Goal: Task Accomplishment & Management: Use online tool/utility

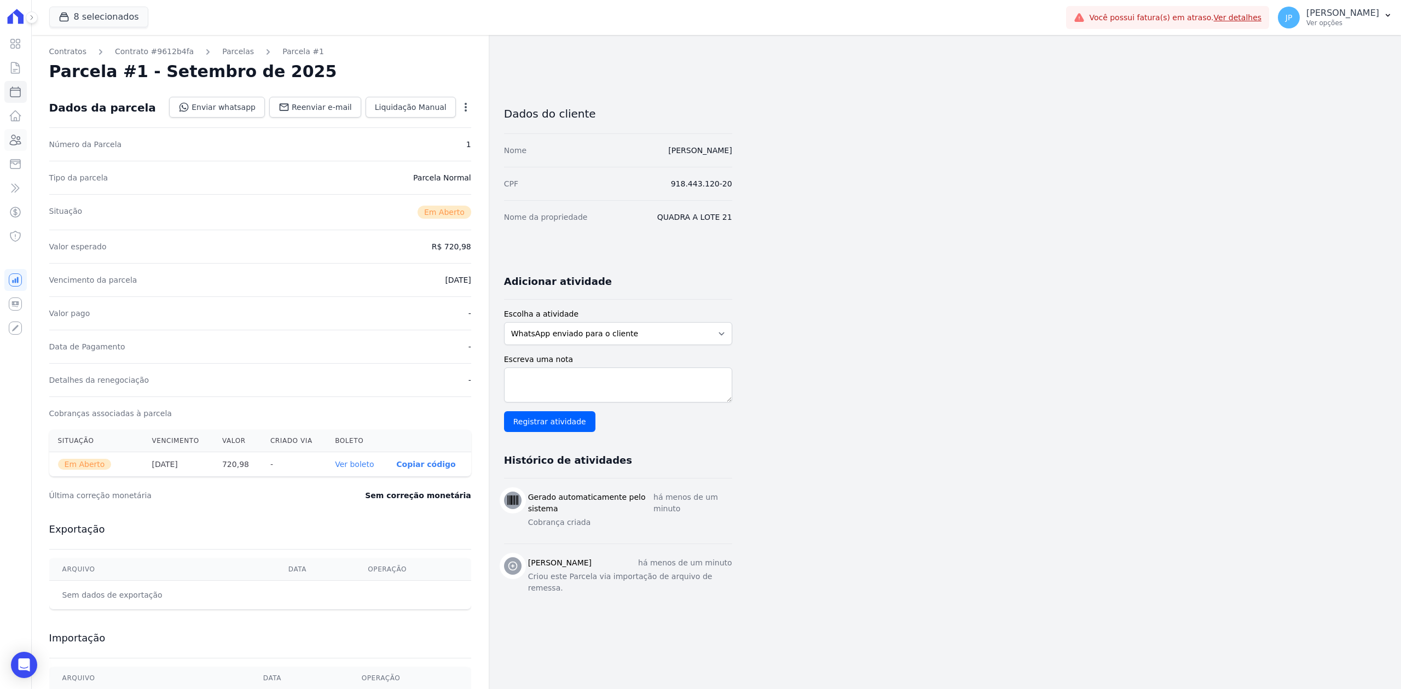
click at [14, 135] on icon at bounding box center [15, 140] width 11 height 10
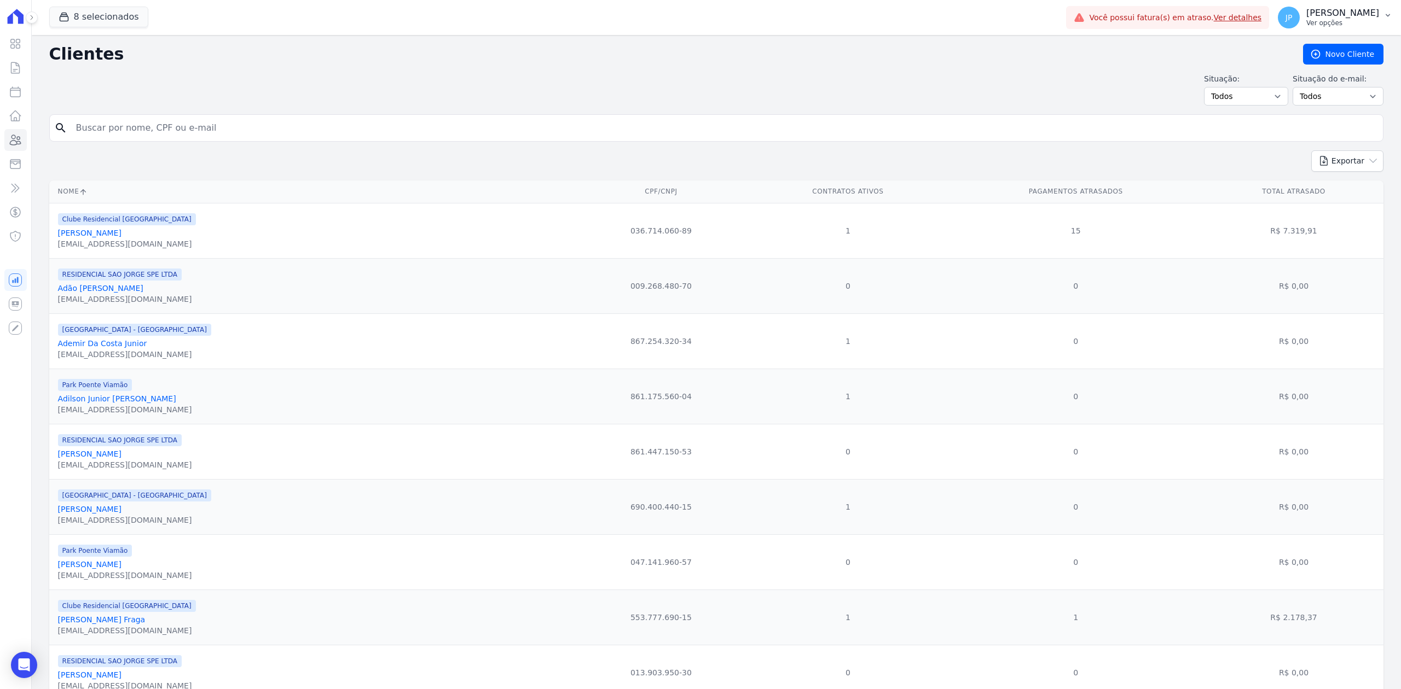
click at [1352, 25] on p "Ver opções" at bounding box center [1342, 23] width 73 height 9
click at [1314, 97] on link "Importar remessas" at bounding box center [1331, 96] width 140 height 20
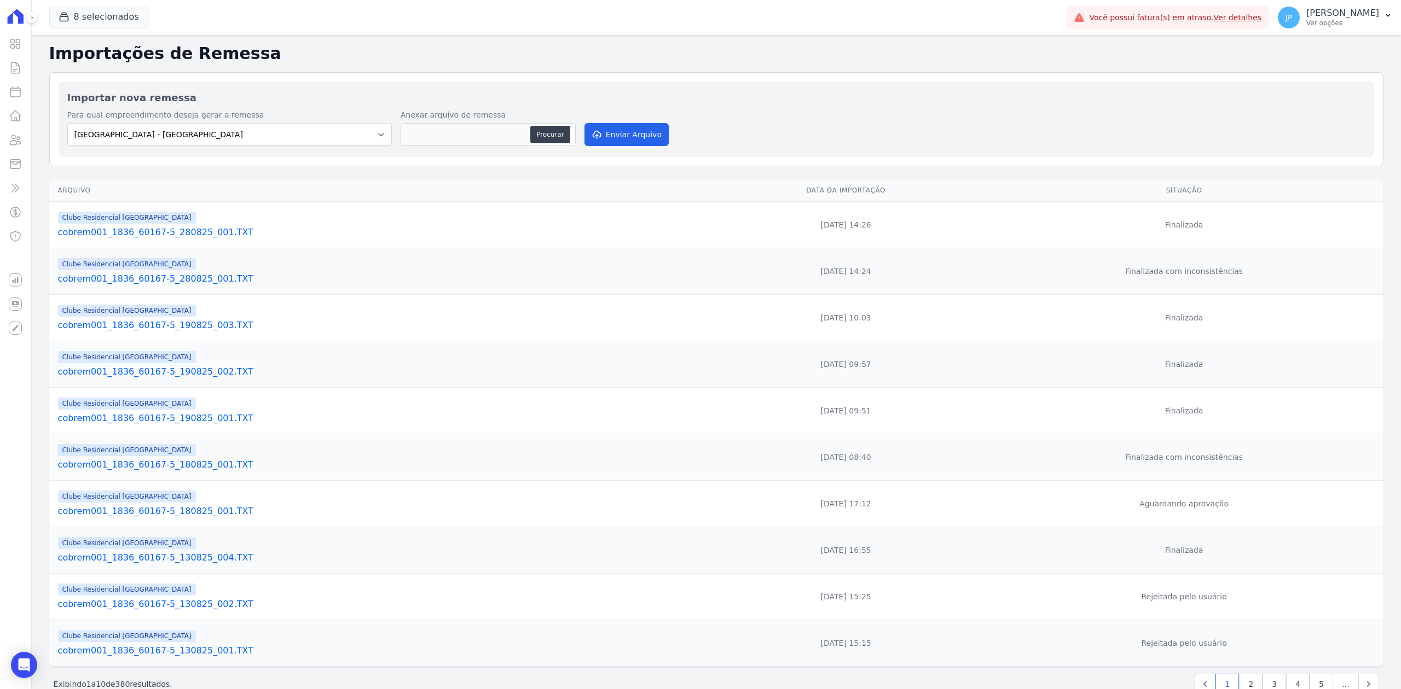
click at [318, 151] on div "Importar nova remessa Para qual empreendimento deseja gerar a remessa Arty Park…" at bounding box center [716, 120] width 1315 height 76
click at [318, 126] on select "Arty Park - Gravatai Arty Park - JPI Clube Residencial Saint Louis Park Poente …" at bounding box center [229, 134] width 324 height 23
select select "9faf743c-9acd-4b6b-9881-b5fc9395b26d"
click at [67, 124] on select "Arty Park - Gravatai Arty Park - JPI Clube Residencial Saint Louis Park Poente …" at bounding box center [229, 134] width 324 height 23
click at [556, 134] on button "Procurar" at bounding box center [549, 135] width 39 height 18
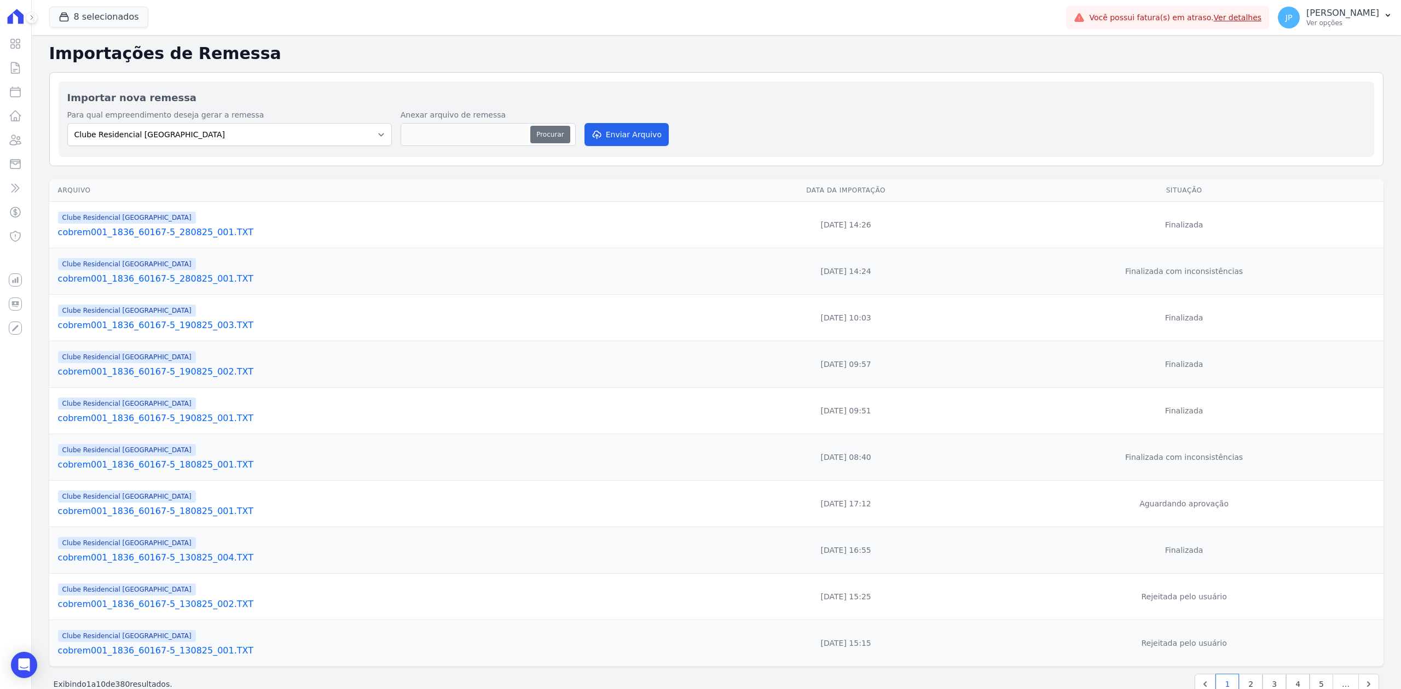
type input "cobrem001_1836_60167-5_280825_002.TXT"
click at [605, 123] on div "Para qual empreendimento deseja gerar a remessa Arty Park - Gravatai Arty Park …" at bounding box center [716, 128] width 1298 height 39
click at [609, 139] on button "Enviar Arquivo" at bounding box center [626, 134] width 84 height 23
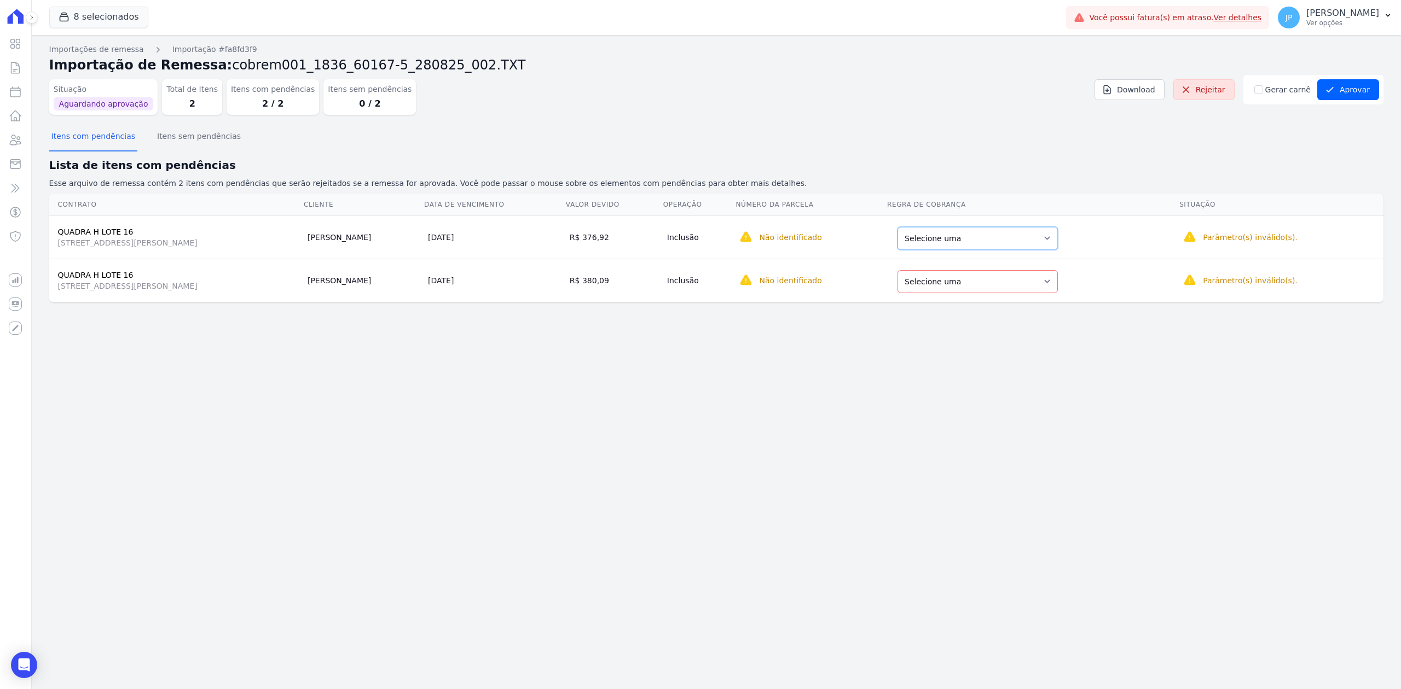
click at [1056, 241] on select "Selecione uma Nova Parcela Avulsa Parcela Avulsa Existente Parcela Normal (167 …" at bounding box center [977, 238] width 160 height 23
click at [1021, 245] on select "Selecione uma Nova Parcela Avulsa Parcela Avulsa Existente Parcela Normal (167 …" at bounding box center [977, 238] width 160 height 23
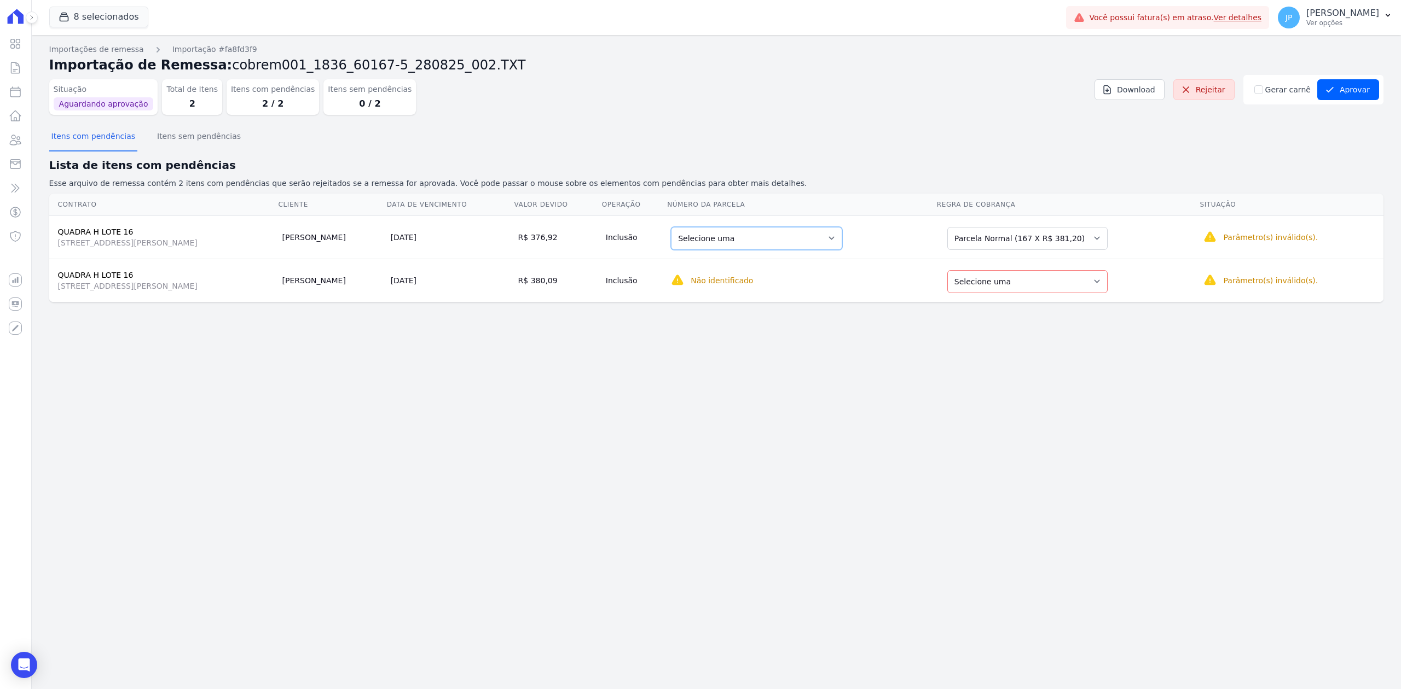
drag, startPoint x: 755, startPoint y: 248, endPoint x: 747, endPoint y: 248, distance: 7.7
click at [752, 250] on select "Selecione uma 1 - 10/02/2026 - R$ 381,20 - Agendado 2 - 10/03/2026 - R$ 381,20 …" at bounding box center [756, 238] width 171 height 23
click at [1058, 287] on select "Selecione uma Nova Parcela Avulsa Parcela Avulsa Existente Parcela Normal (167 …" at bounding box center [1027, 281] width 160 height 23
click at [837, 282] on select "Selecione uma 9 - 10/09/2025 - R$ 720,74 - Agendado 10 - 10/10/2025 - R$ 720,74…" at bounding box center [754, 281] width 166 height 23
click at [1037, 274] on select "Selecione uma Nova Parcela Avulsa Parcela Avulsa Existente Parcela Normal (167 …" at bounding box center [1027, 281] width 160 height 23
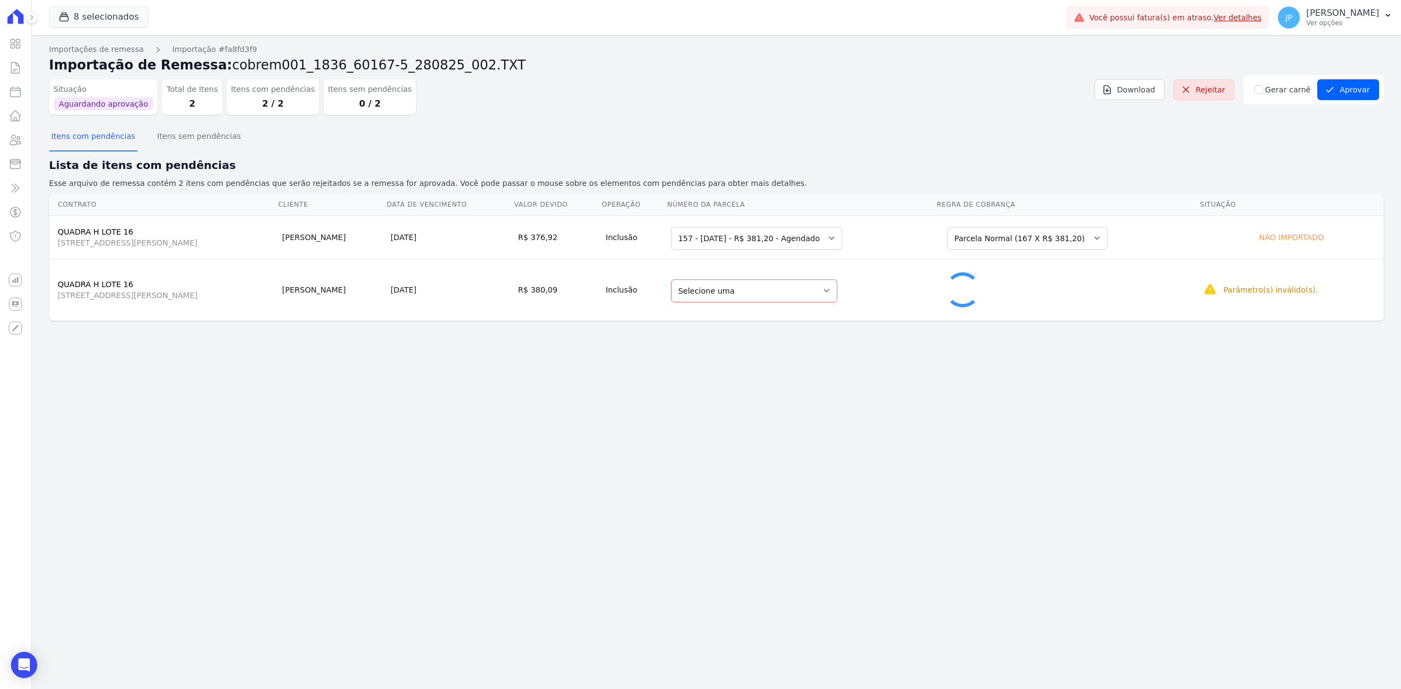
select select "0"
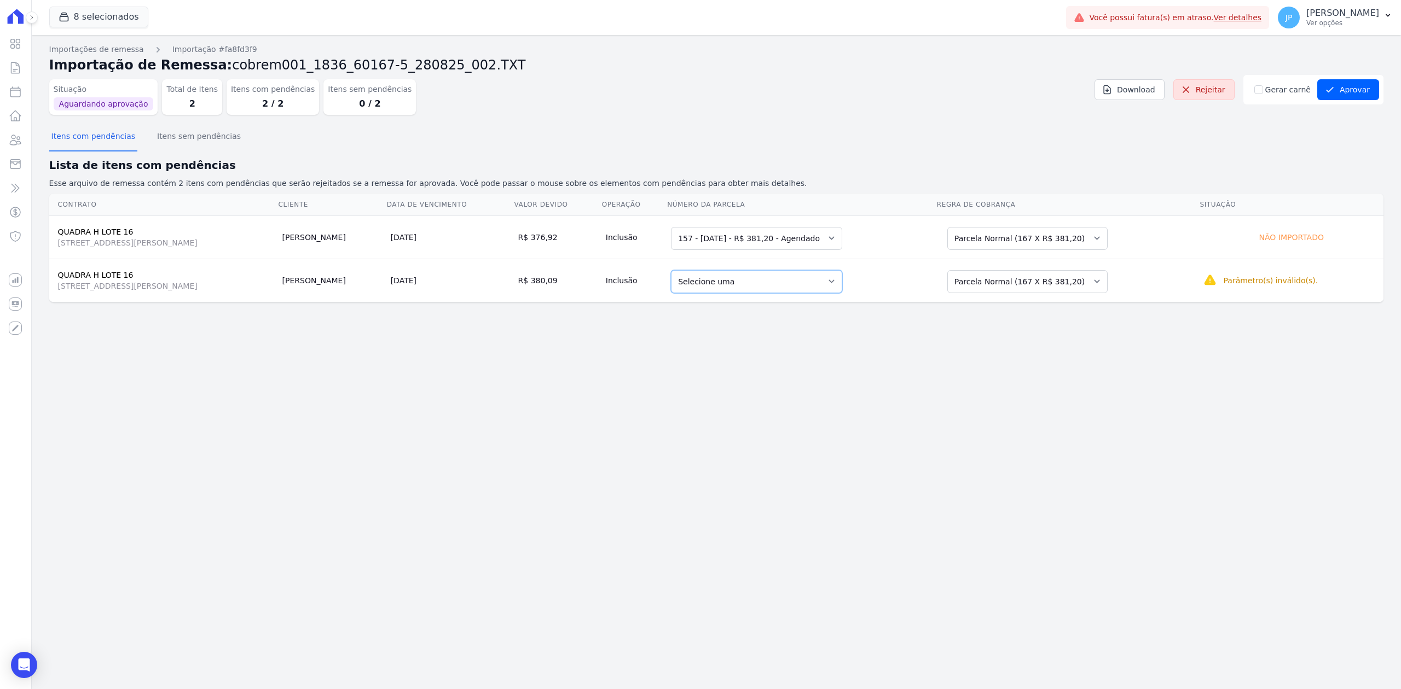
click at [767, 292] on select "Selecione uma 1 - 10/02/2026 - R$ 381,20 - Agendado 2 - 10/03/2026 - R$ 381,20 …" at bounding box center [756, 281] width 171 height 23
click at [514, 244] on td "28/08/2025" at bounding box center [449, 237] width 127 height 43
click at [1023, 241] on select "Selecione uma Nova Parcela Avulsa Parcela Avulsa Existente Parcela Normal (167 …" at bounding box center [1027, 238] width 160 height 23
click at [724, 239] on select "Selecione uma 1 - ?" at bounding box center [714, 238] width 86 height 23
click at [451, 230] on td "28/08/2025" at bounding box center [449, 237] width 127 height 43
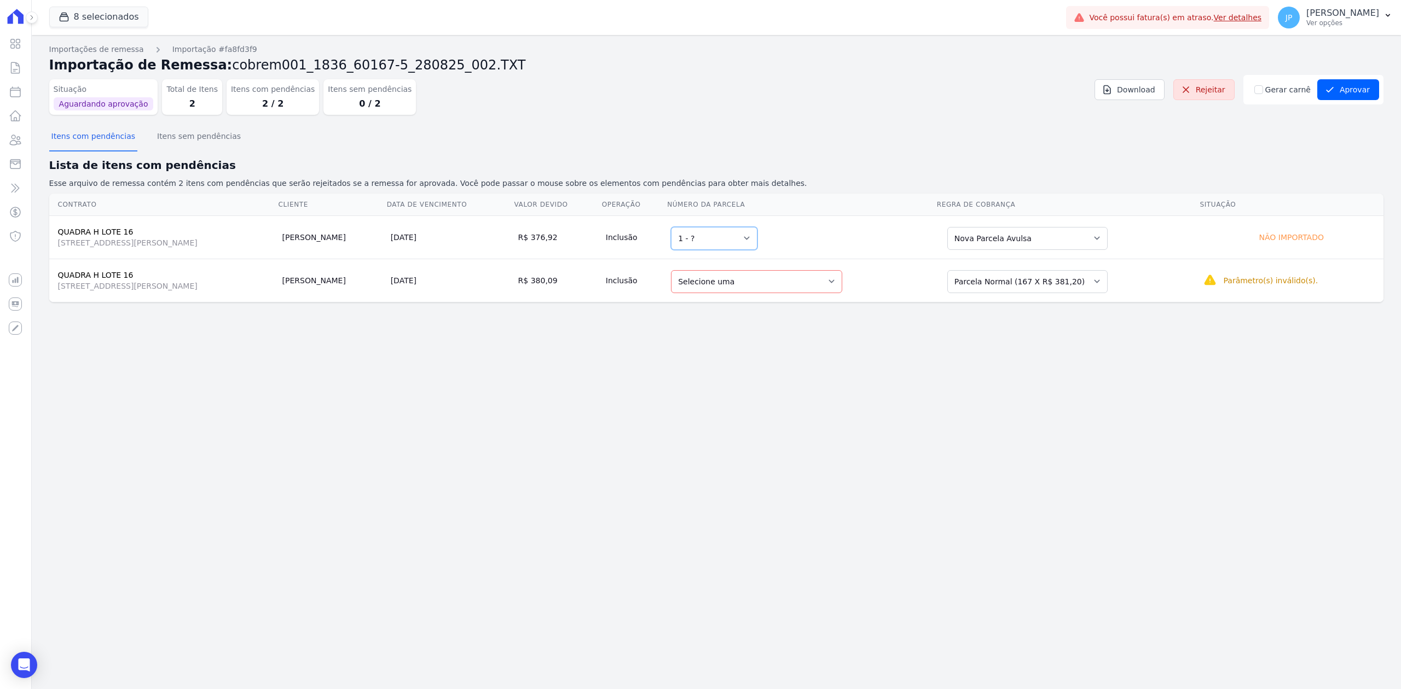
click at [745, 237] on select "Selecione uma 1 - ?" at bounding box center [714, 238] width 86 height 23
click at [590, 226] on td "R$ 376,92" at bounding box center [558, 237] width 88 height 43
click at [9, 137] on icon at bounding box center [15, 140] width 13 height 13
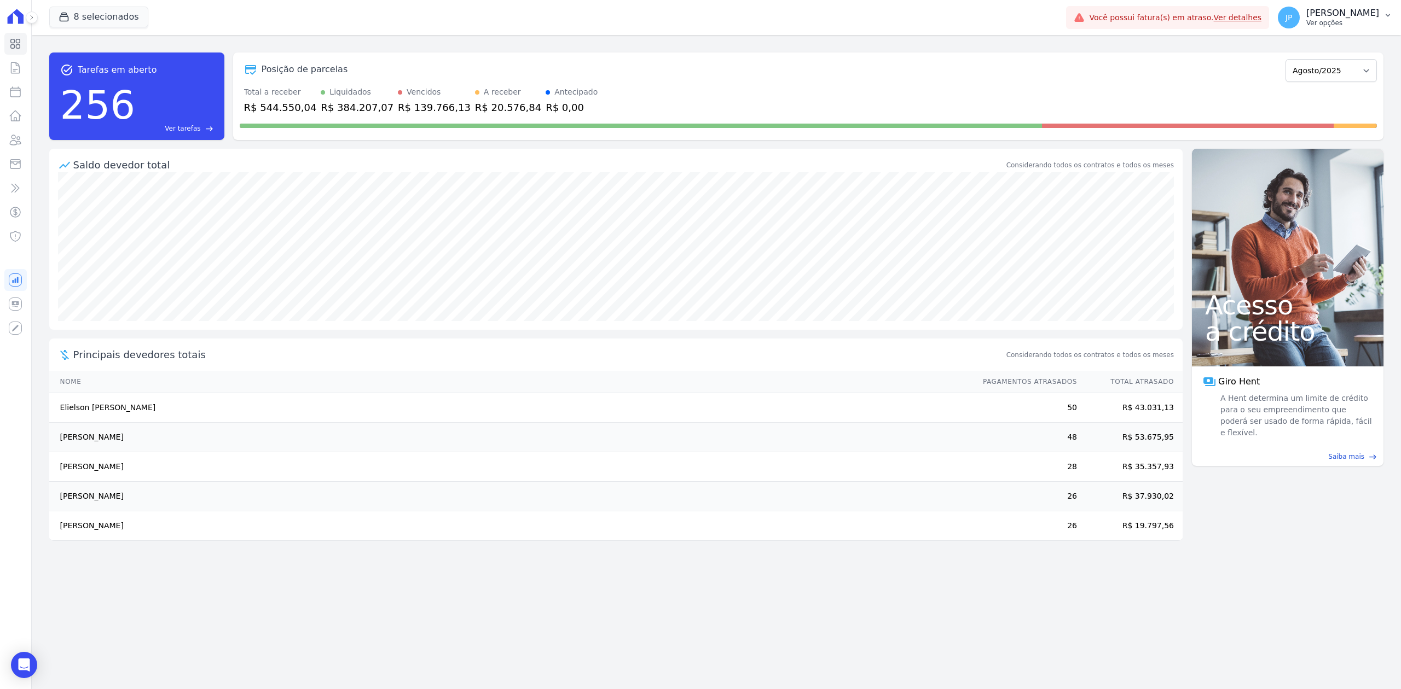
click at [1355, 20] on p "Ver opções" at bounding box center [1342, 23] width 73 height 9
click at [1283, 40] on link "Perfil do empreendimento" at bounding box center [1331, 47] width 140 height 20
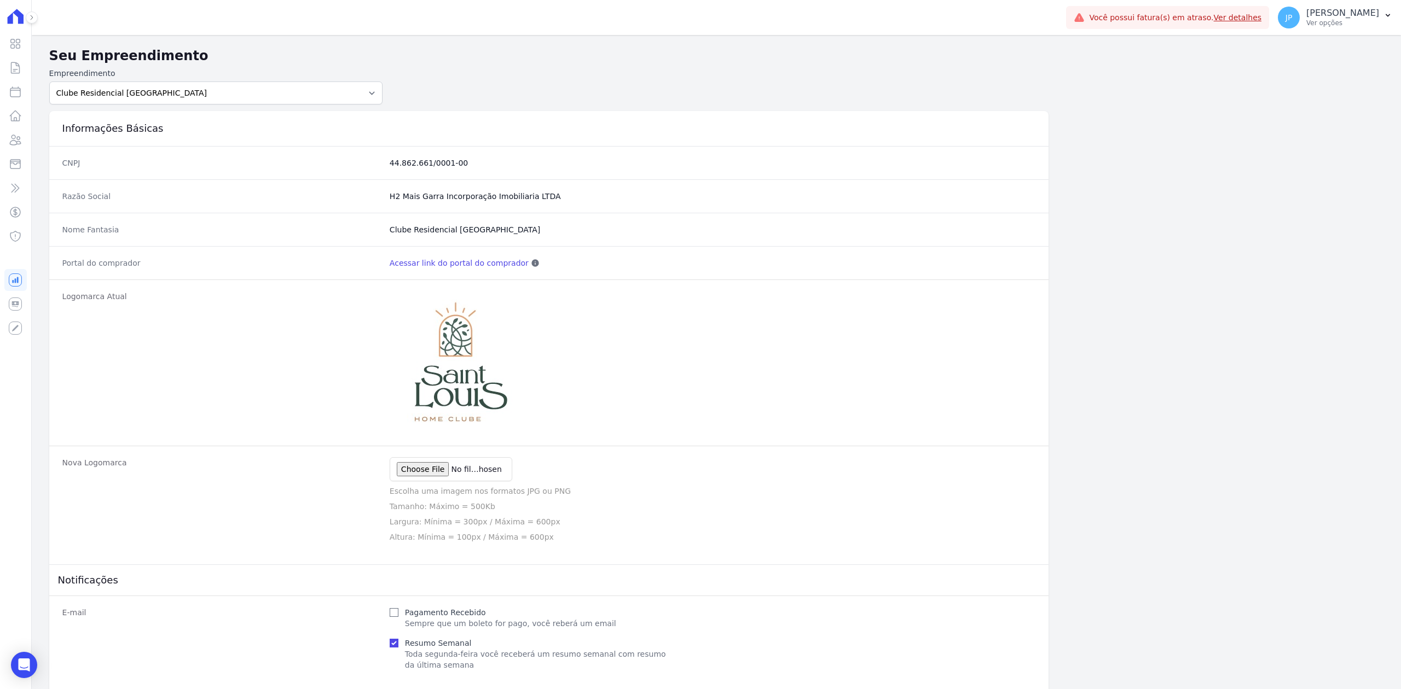
click at [1331, 27] on div "JP João Pedroso Ver opções" at bounding box center [1328, 18] width 101 height 22
click at [16, 30] on div at bounding box center [15, 16] width 22 height 33
click at [36, 15] on button at bounding box center [32, 17] width 12 height 12
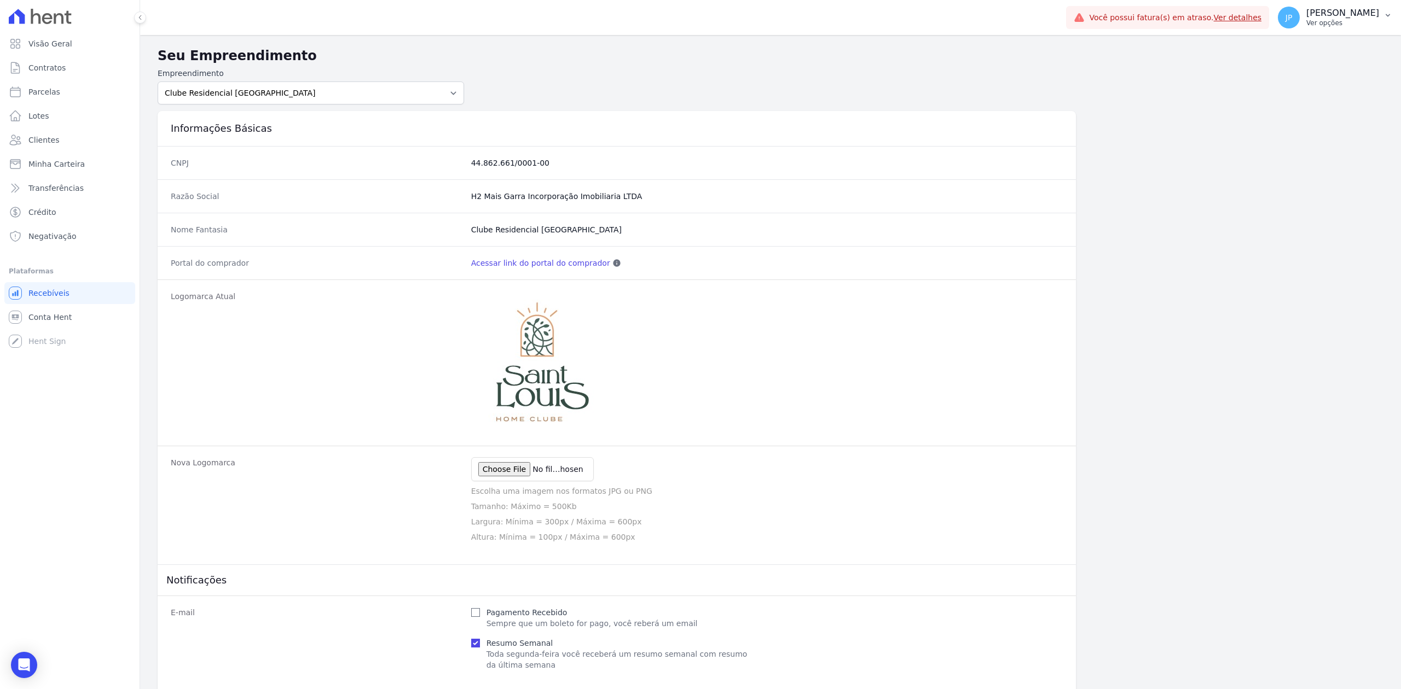
click at [1300, 24] on span "JP" at bounding box center [1289, 18] width 22 height 22
click at [1392, 14] on button "JP João Pedroso Ver opções" at bounding box center [1335, 17] width 132 height 31
click at [1346, 28] on button "JP João Pedroso Ver opções" at bounding box center [1335, 17] width 132 height 31
click at [1373, 12] on p "[PERSON_NAME]" at bounding box center [1342, 13] width 73 height 11
click at [1388, 12] on icon "button" at bounding box center [1387, 15] width 9 height 9
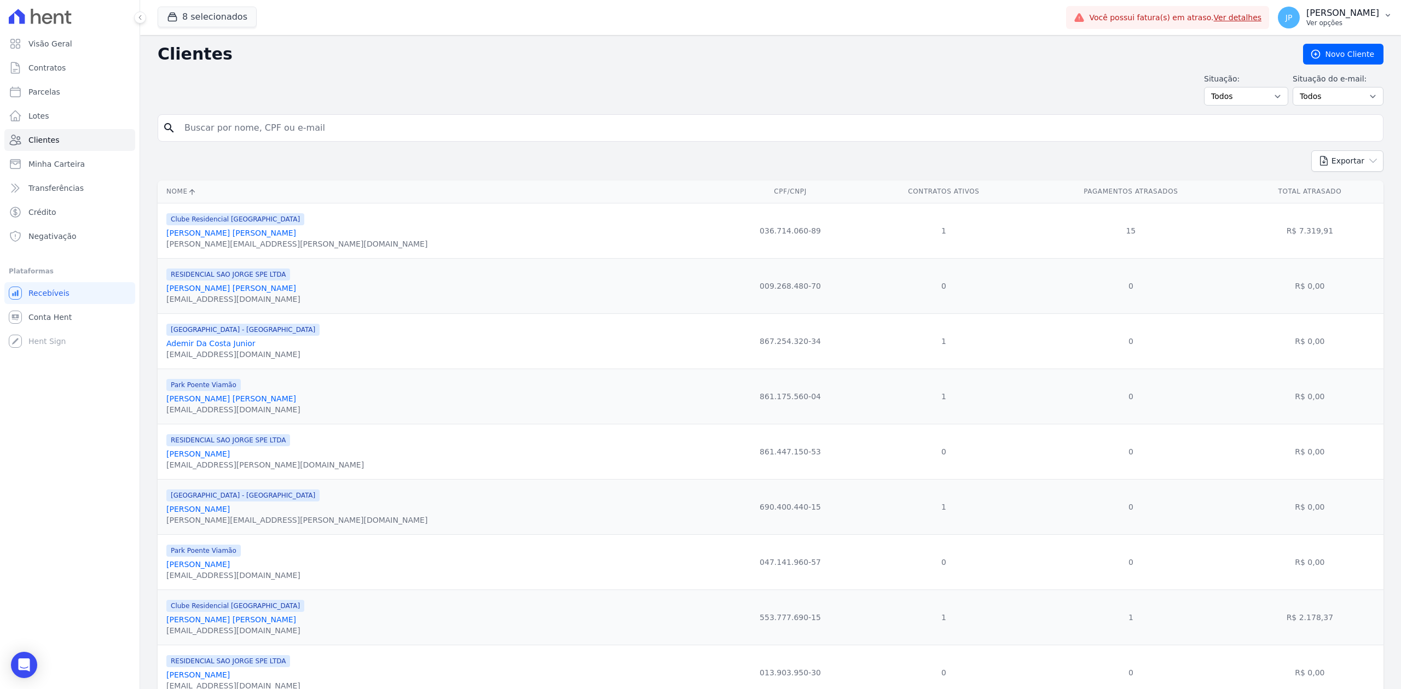
click at [1347, 20] on p "Ver opções" at bounding box center [1342, 23] width 73 height 9
click at [1303, 162] on link "Logout" at bounding box center [1331, 170] width 140 height 20
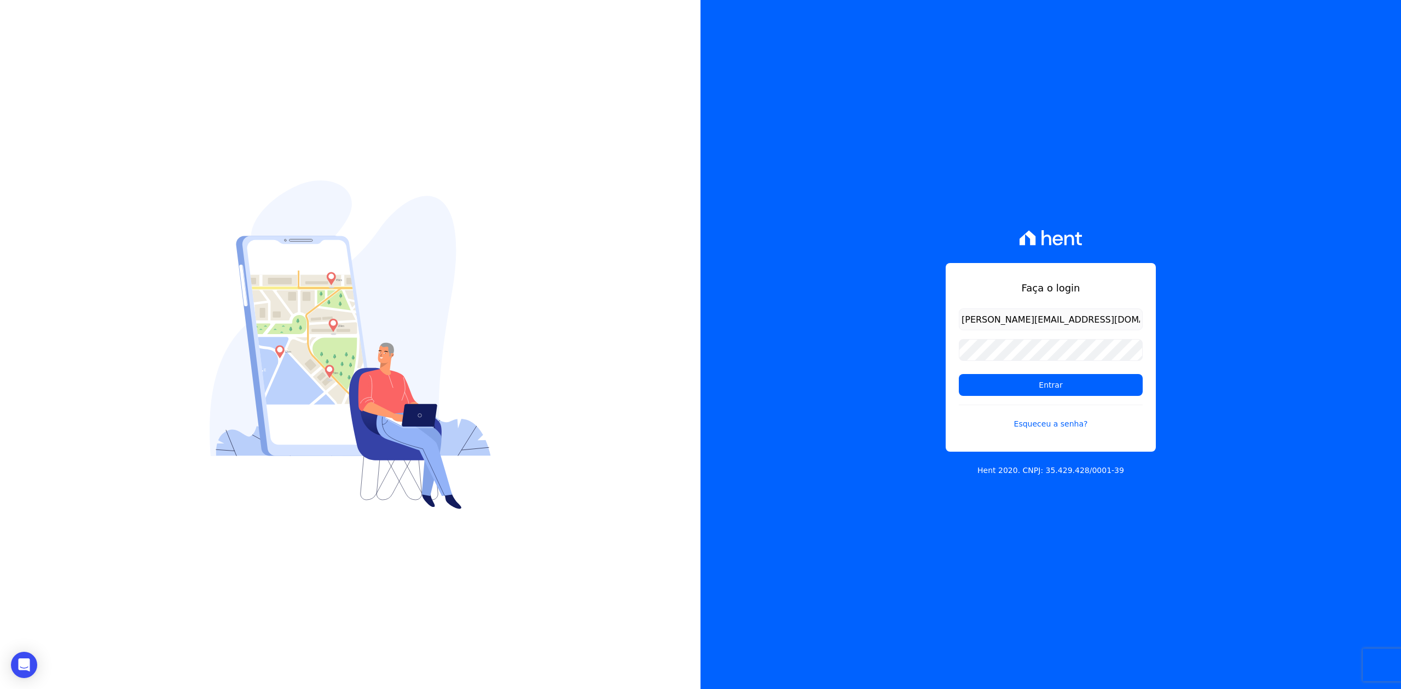
click at [1082, 322] on input "joao@apiceincorporadora.com.br" at bounding box center [1051, 320] width 184 height 22
type input "kalil@apiceincorporadora.com.br"
click at [1050, 384] on input "Entrar" at bounding box center [1051, 385] width 184 height 22
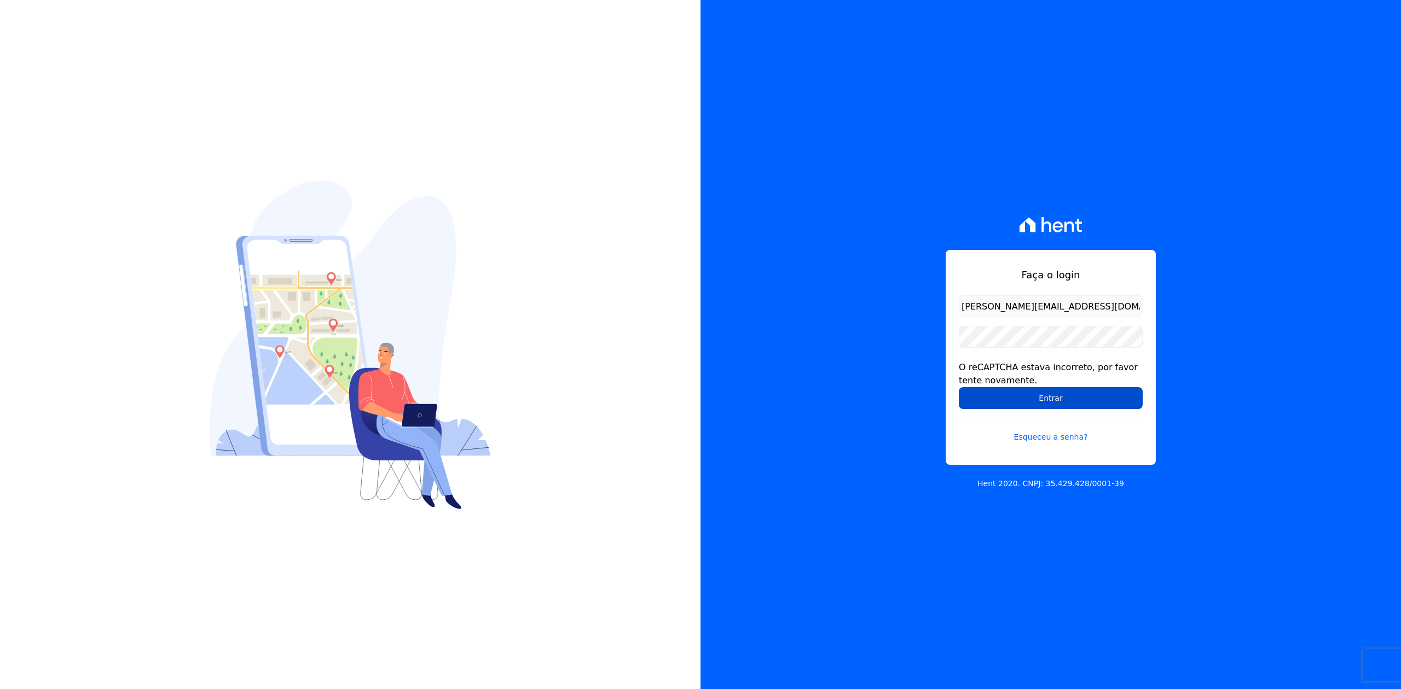
click at [1047, 399] on input "Entrar" at bounding box center [1051, 398] width 184 height 22
